Goal: Browse casually: Explore the website without a specific task or goal

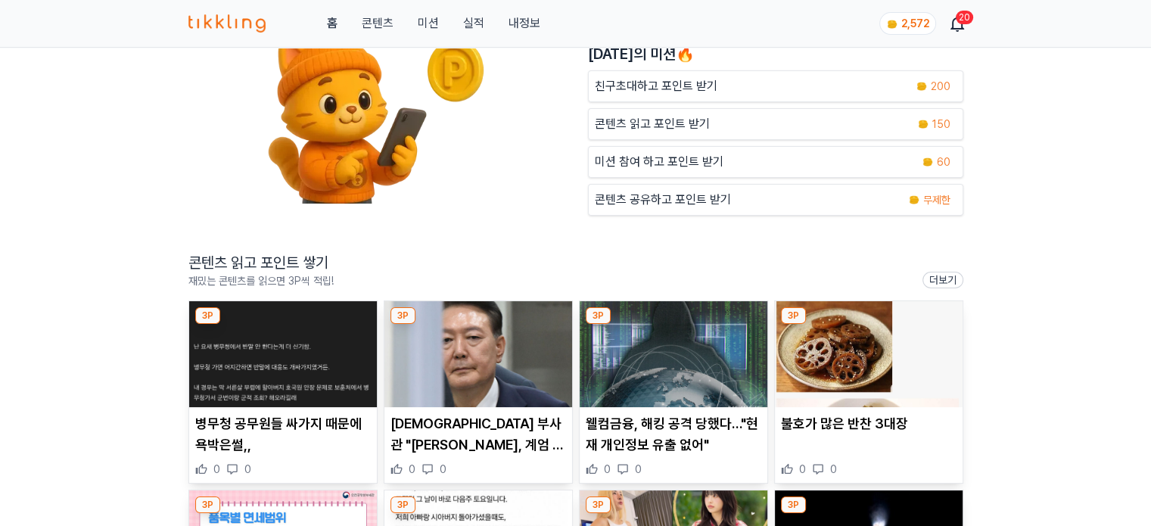
scroll to position [227, 0]
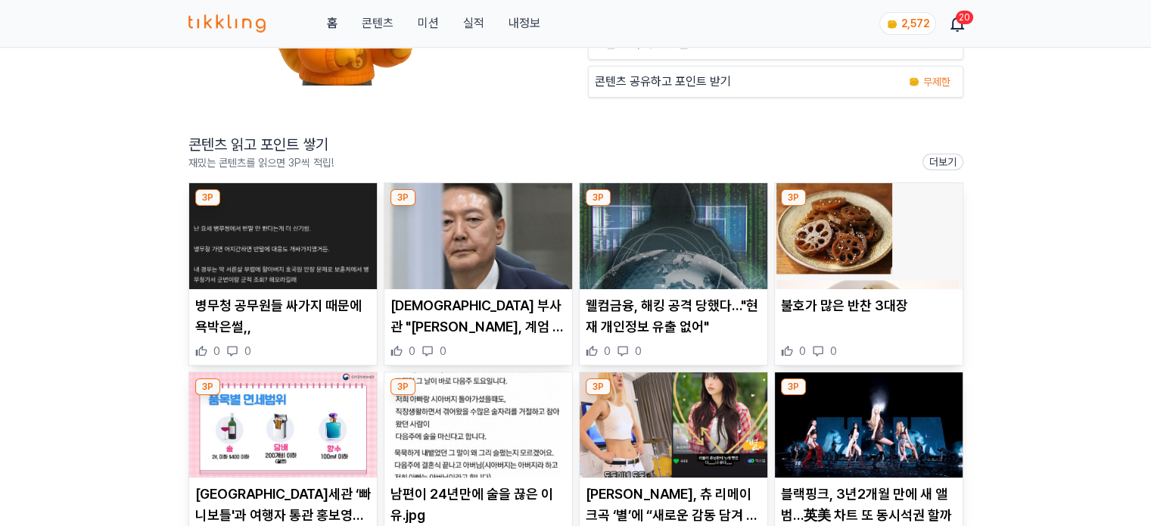
click at [288, 263] on img at bounding box center [283, 236] width 188 height 106
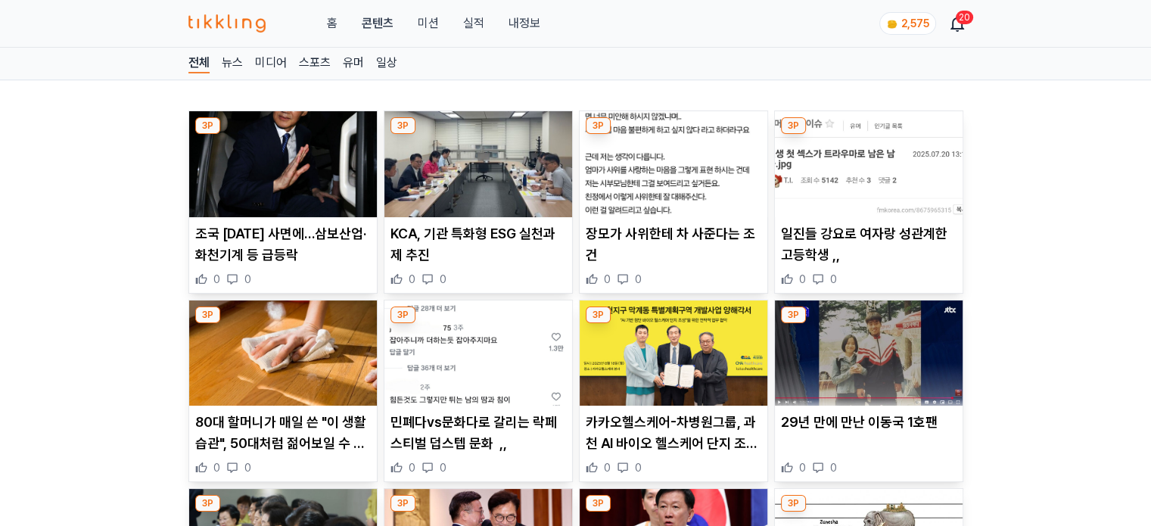
click at [319, 175] on img at bounding box center [283, 164] width 188 height 106
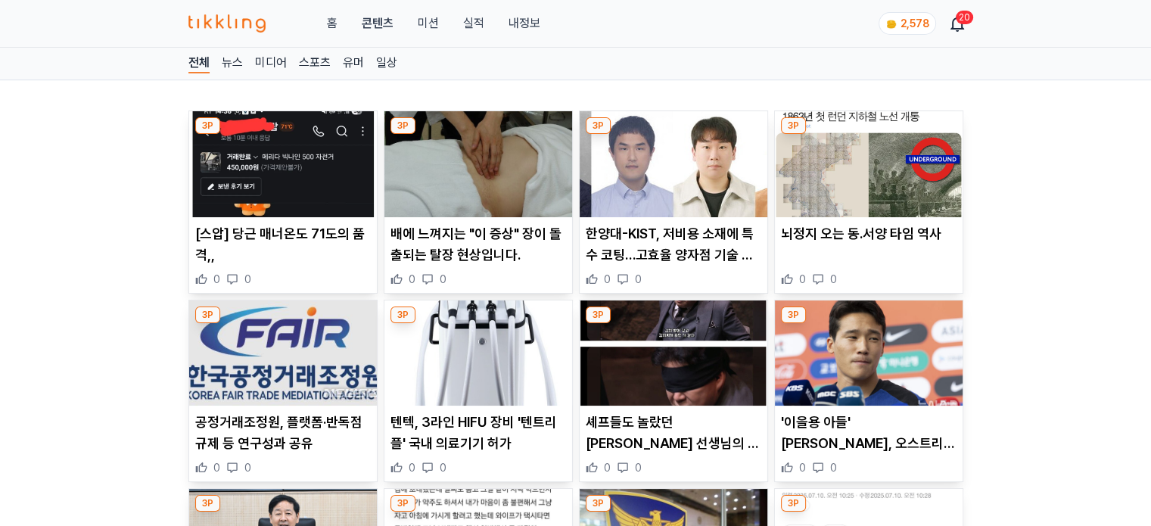
click at [440, 173] on img at bounding box center [478, 164] width 188 height 106
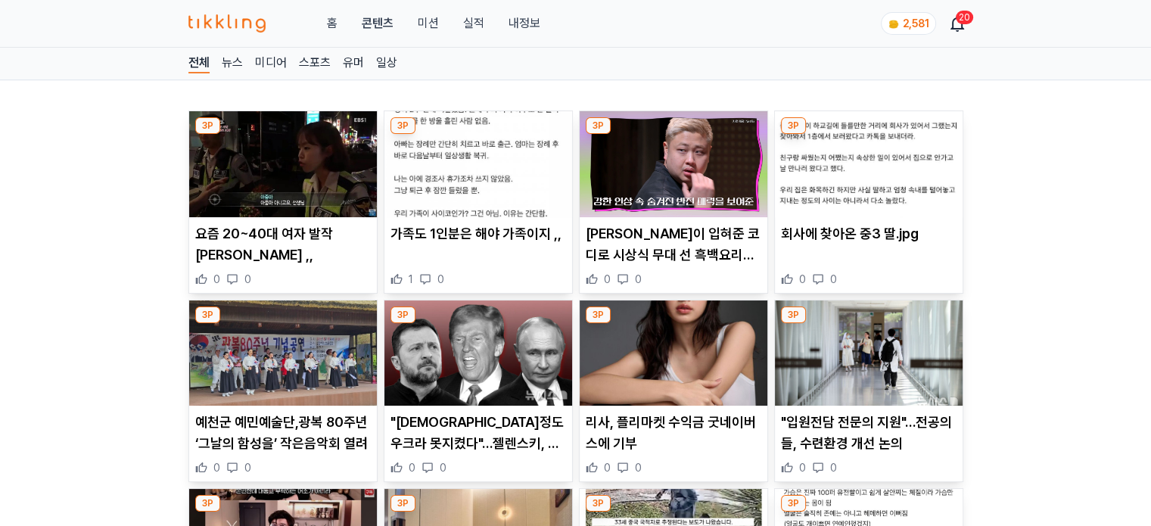
click at [300, 176] on img at bounding box center [283, 164] width 188 height 106
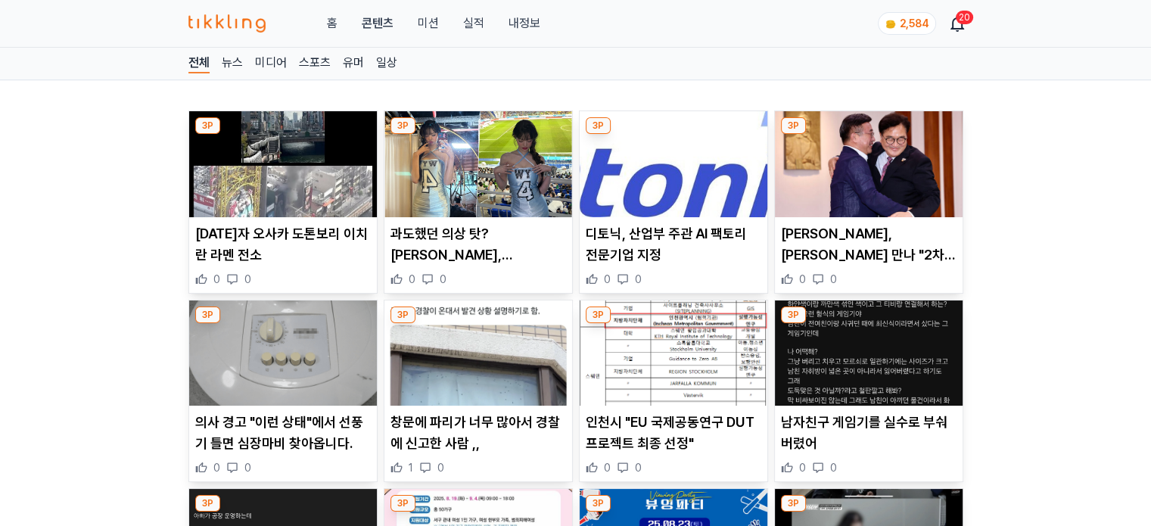
click at [297, 188] on img at bounding box center [283, 164] width 188 height 106
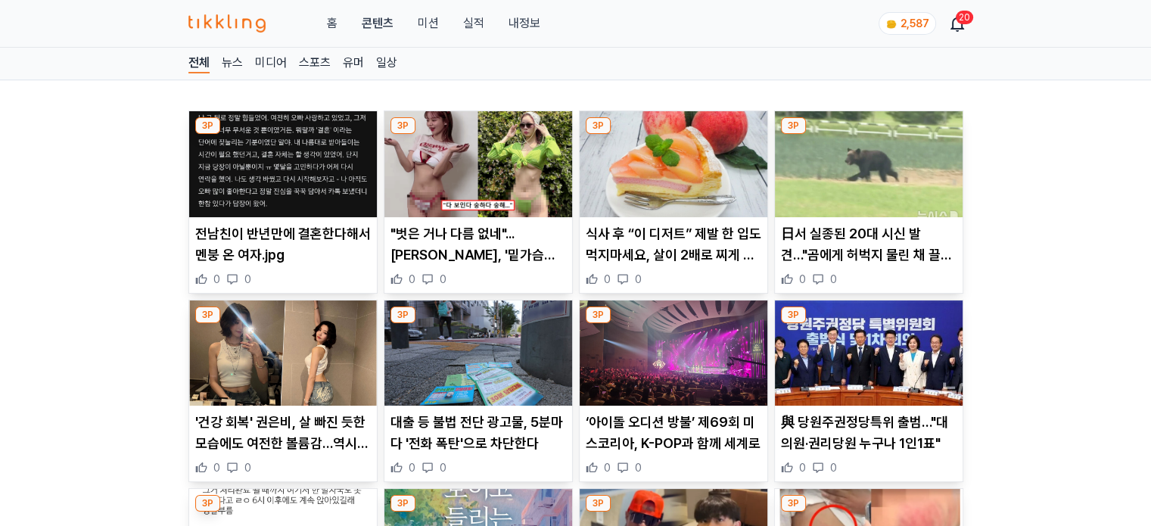
click at [260, 179] on img at bounding box center [283, 164] width 188 height 106
